Goal: Navigation & Orientation: Find specific page/section

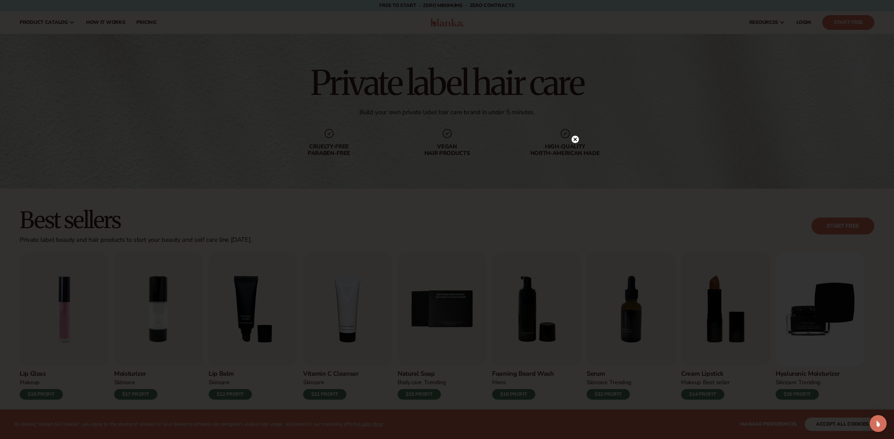
click at [574, 138] on circle at bounding box center [575, 139] width 7 height 7
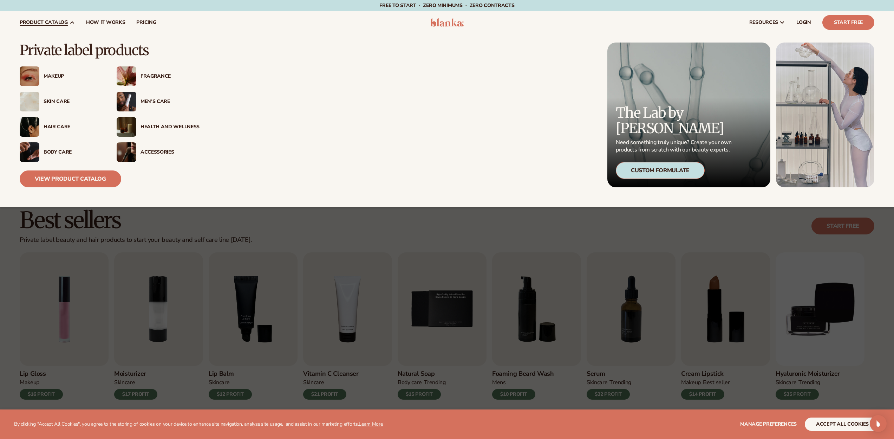
click at [124, 99] on img at bounding box center [127, 102] width 20 height 20
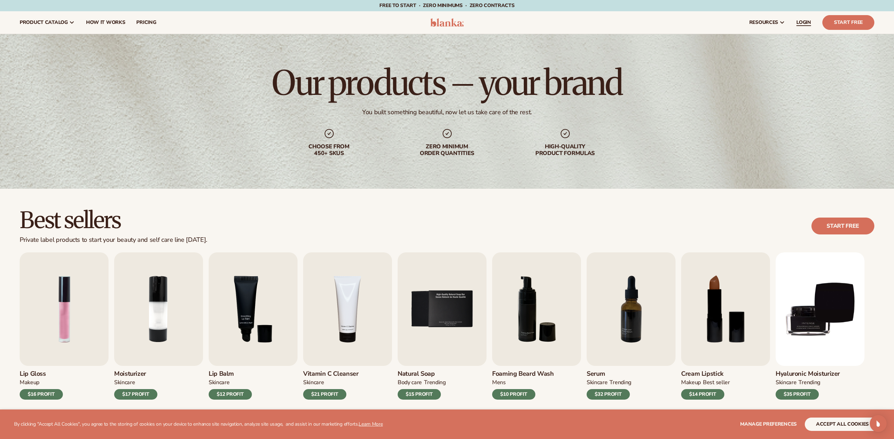
click at [803, 20] on span "LOGIN" at bounding box center [803, 23] width 15 height 6
